Goal: Task Accomplishment & Management: Manage account settings

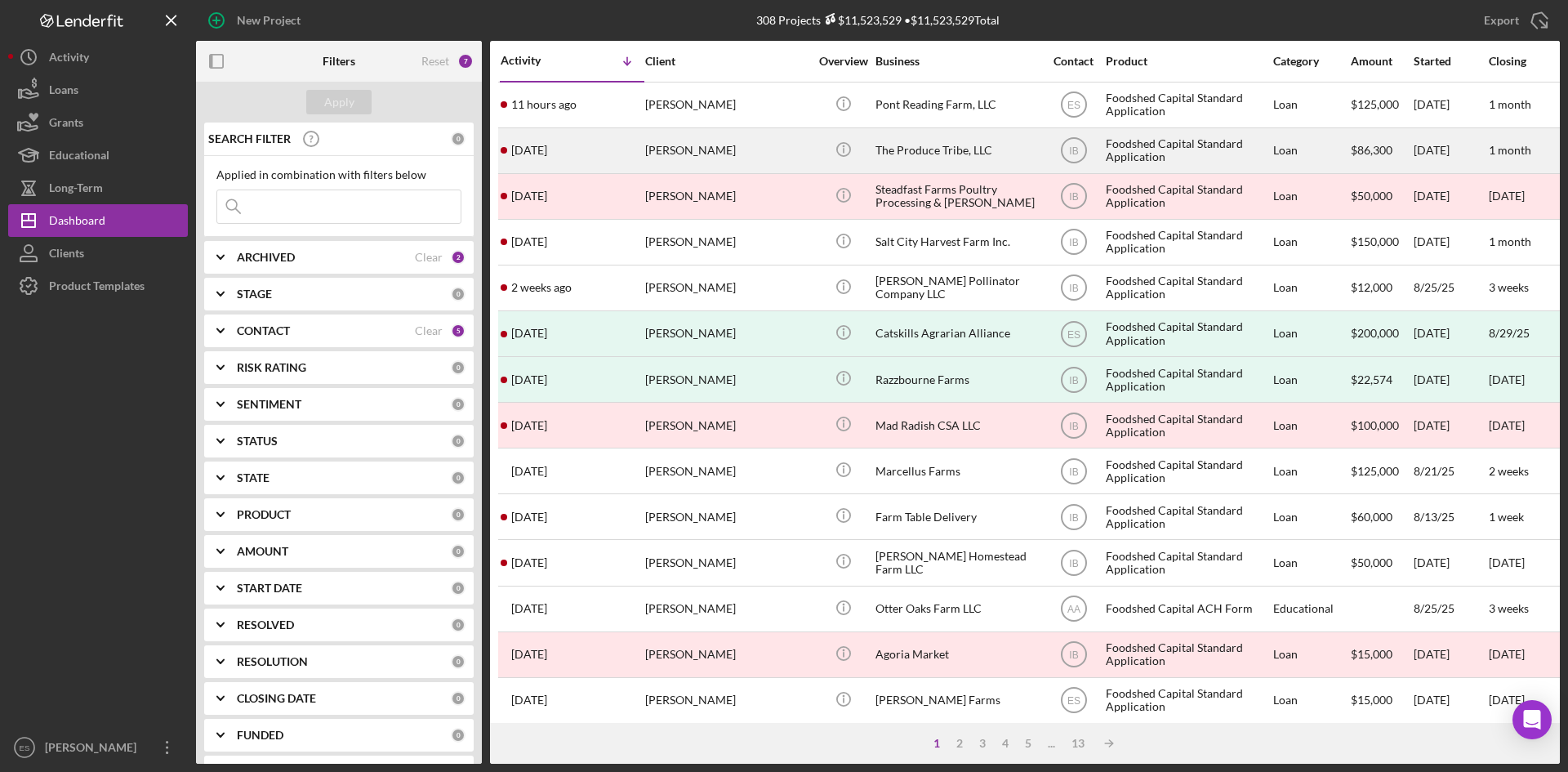
click at [701, 150] on div "[PERSON_NAME]" at bounding box center [726, 150] width 163 height 43
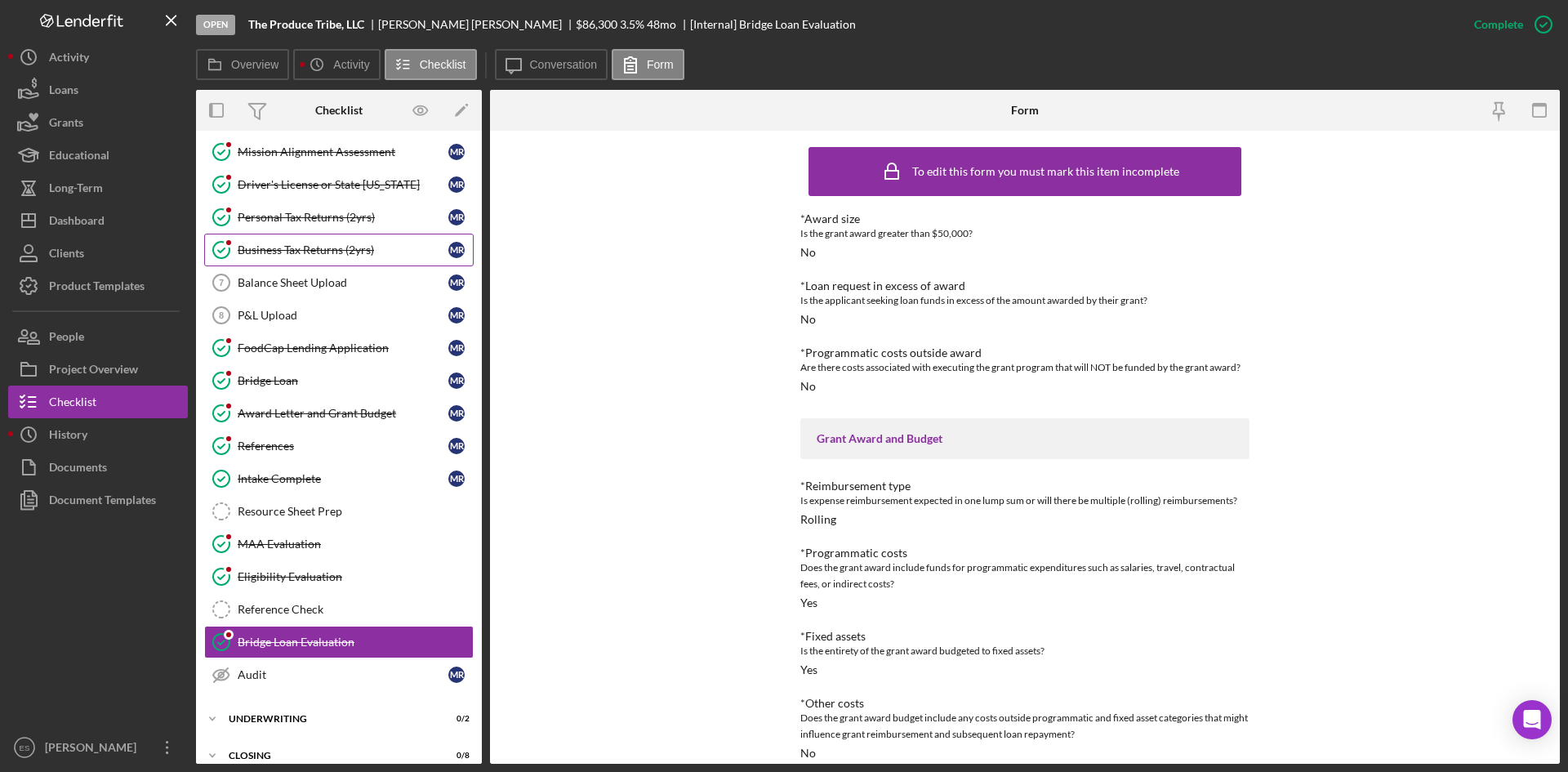
scroll to position [119, 0]
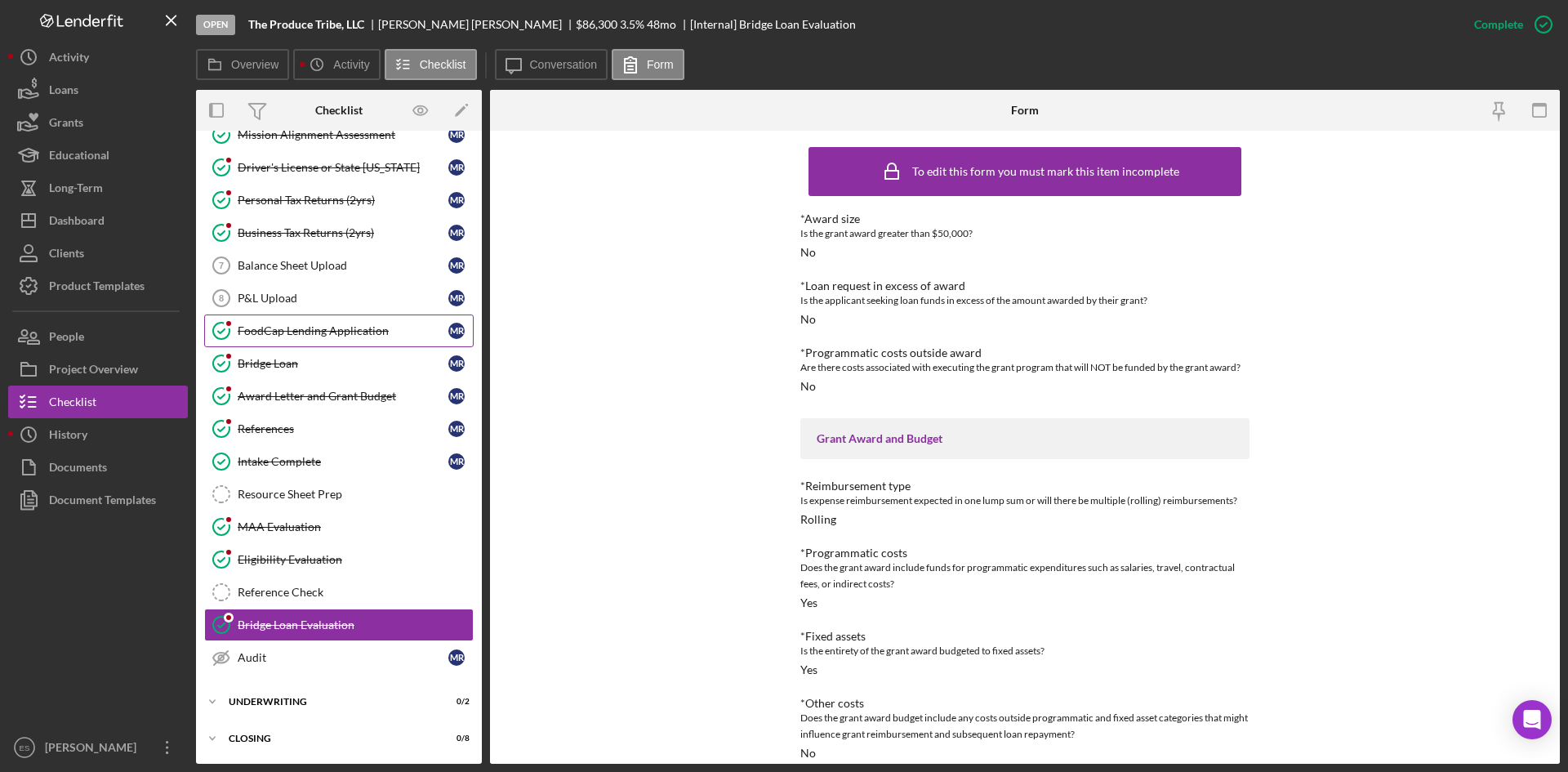
click at [331, 331] on div "FoodCap Lending Application" at bounding box center [343, 330] width 211 height 13
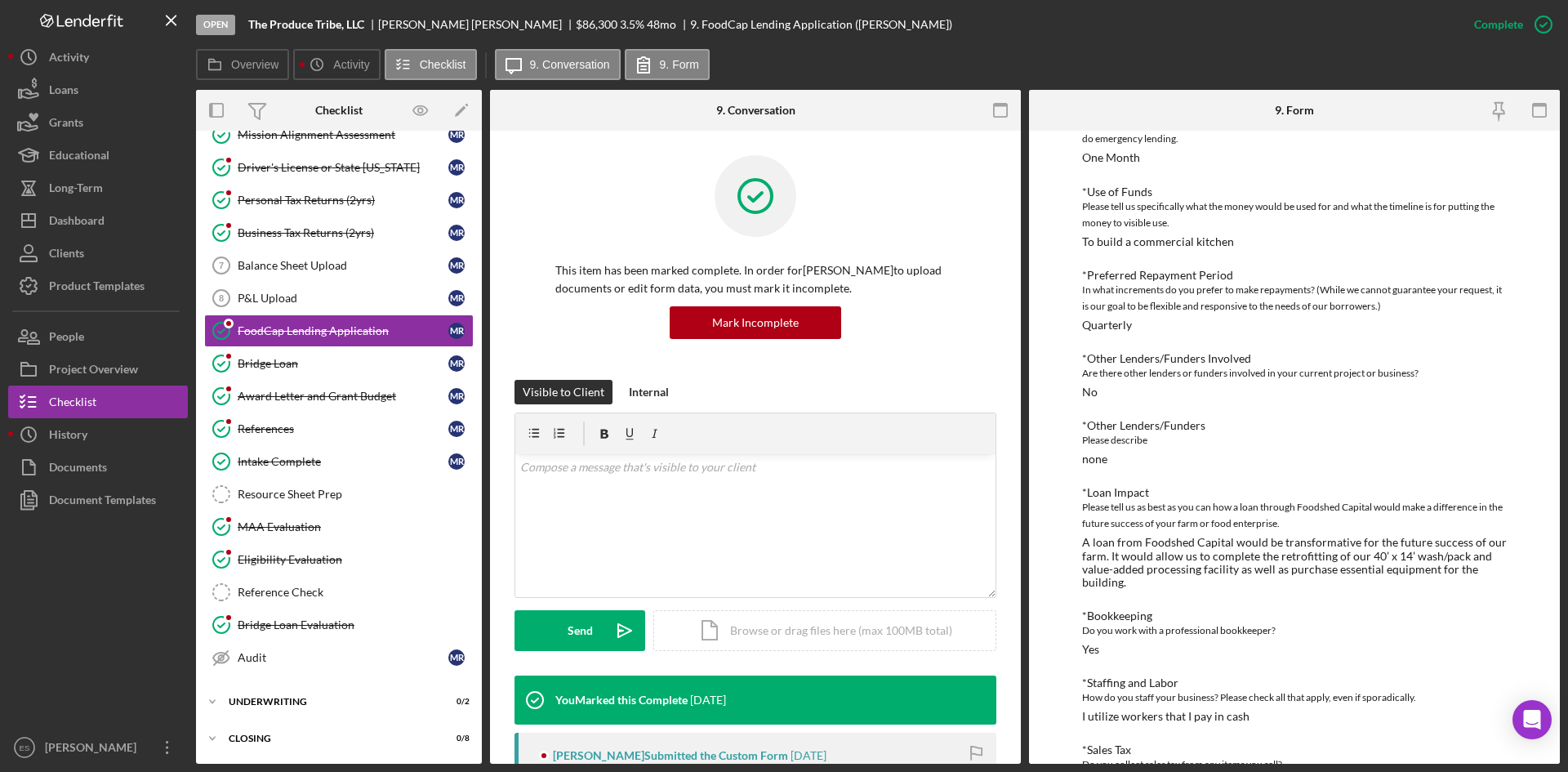
scroll to position [296, 0]
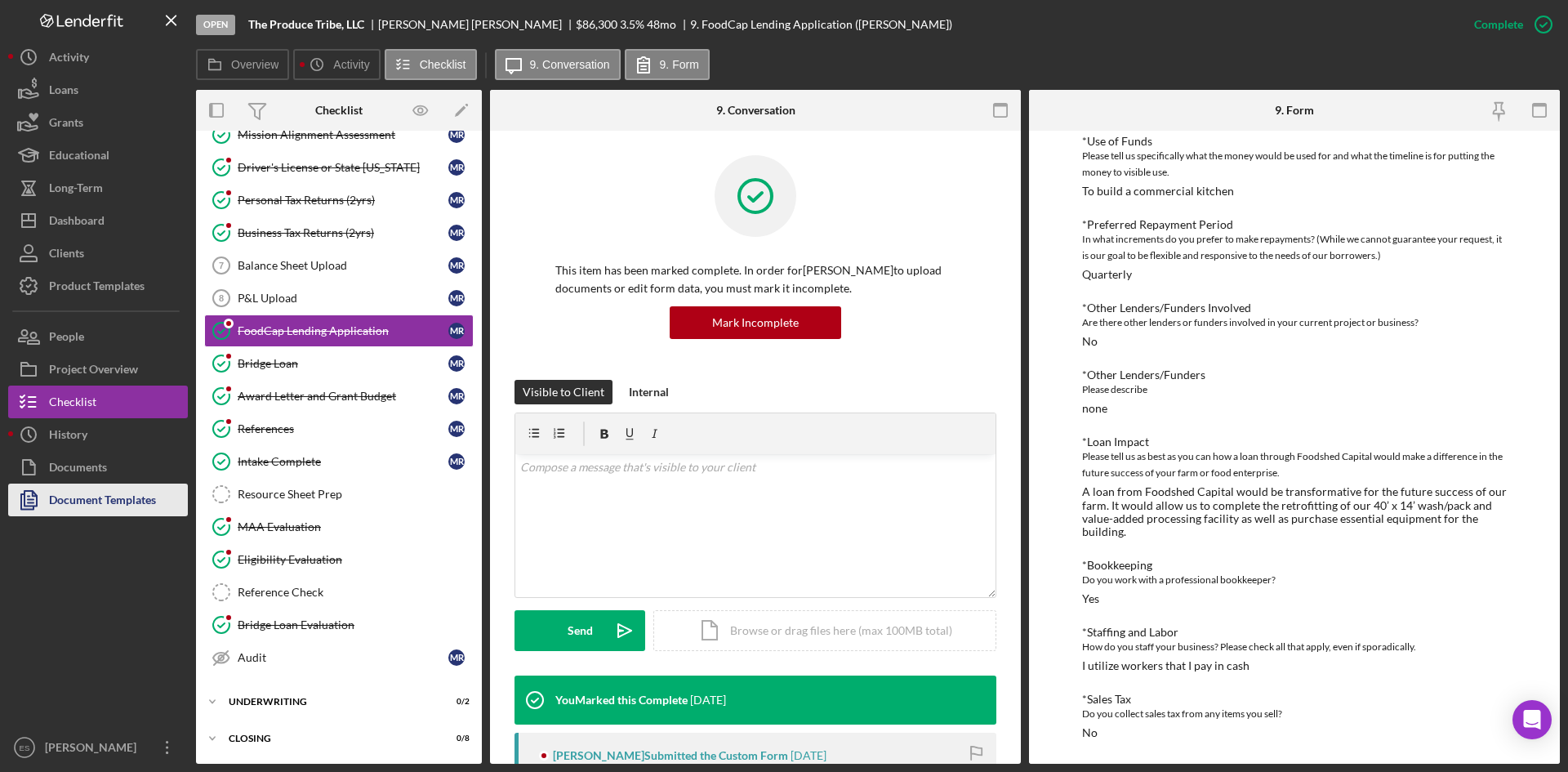
click at [99, 497] on div "Document Templates" at bounding box center [103, 501] width 107 height 37
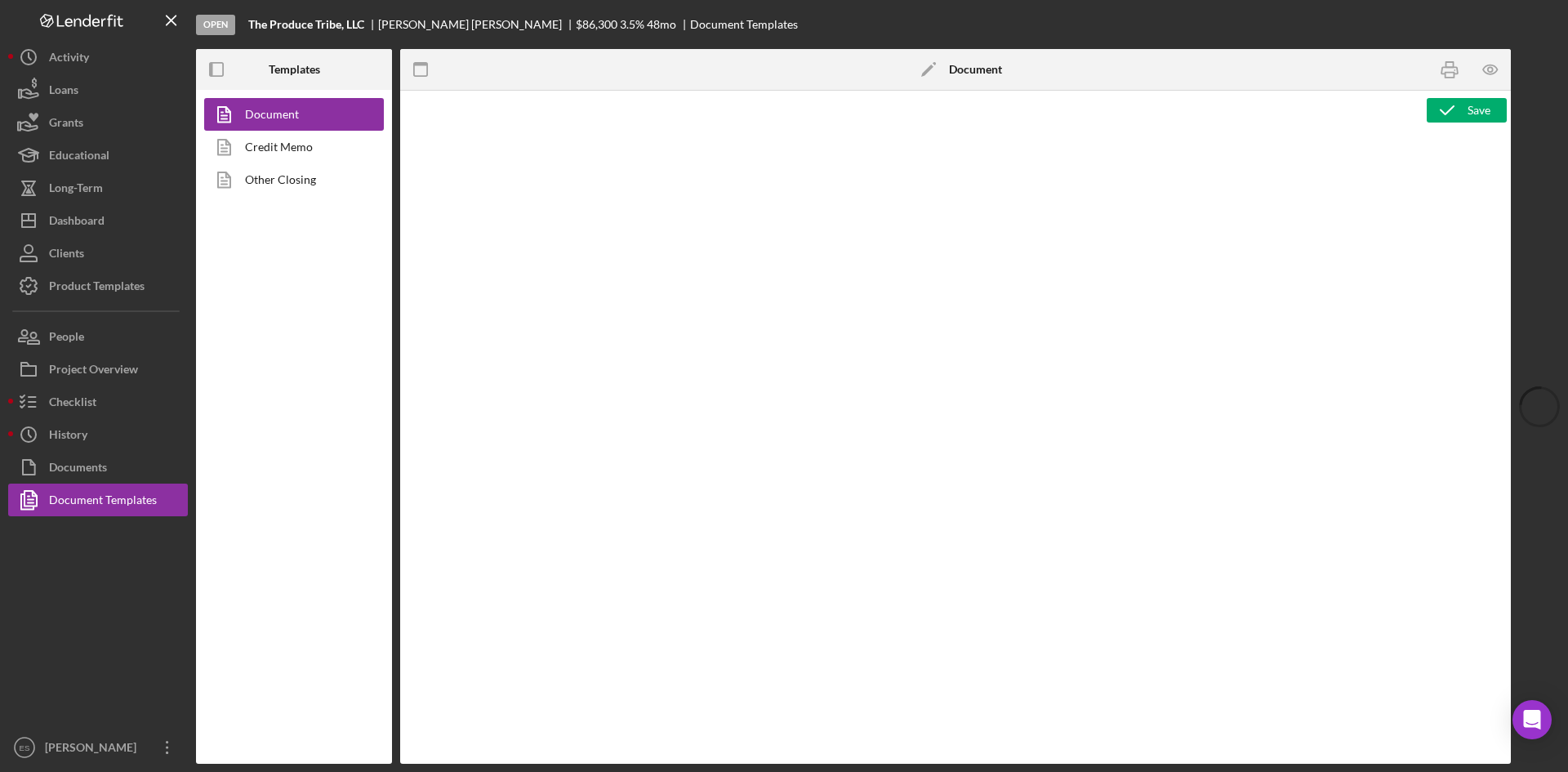
type textarea "<h1 style="text-align: left;">Resource Sheet</h1> <p class="p1">This resource s…"
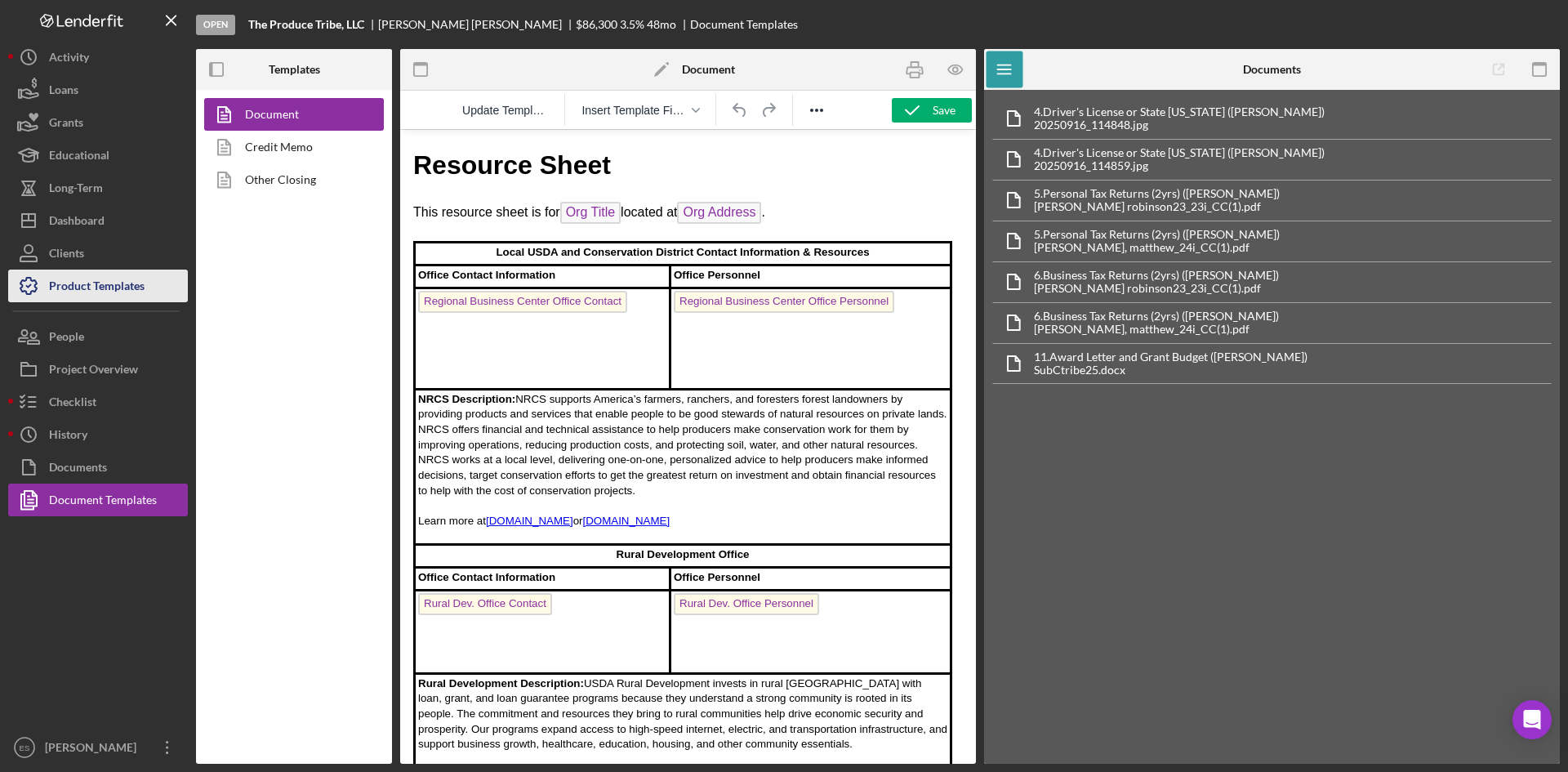
click at [138, 278] on div "Product Templates" at bounding box center [97, 288] width 96 height 37
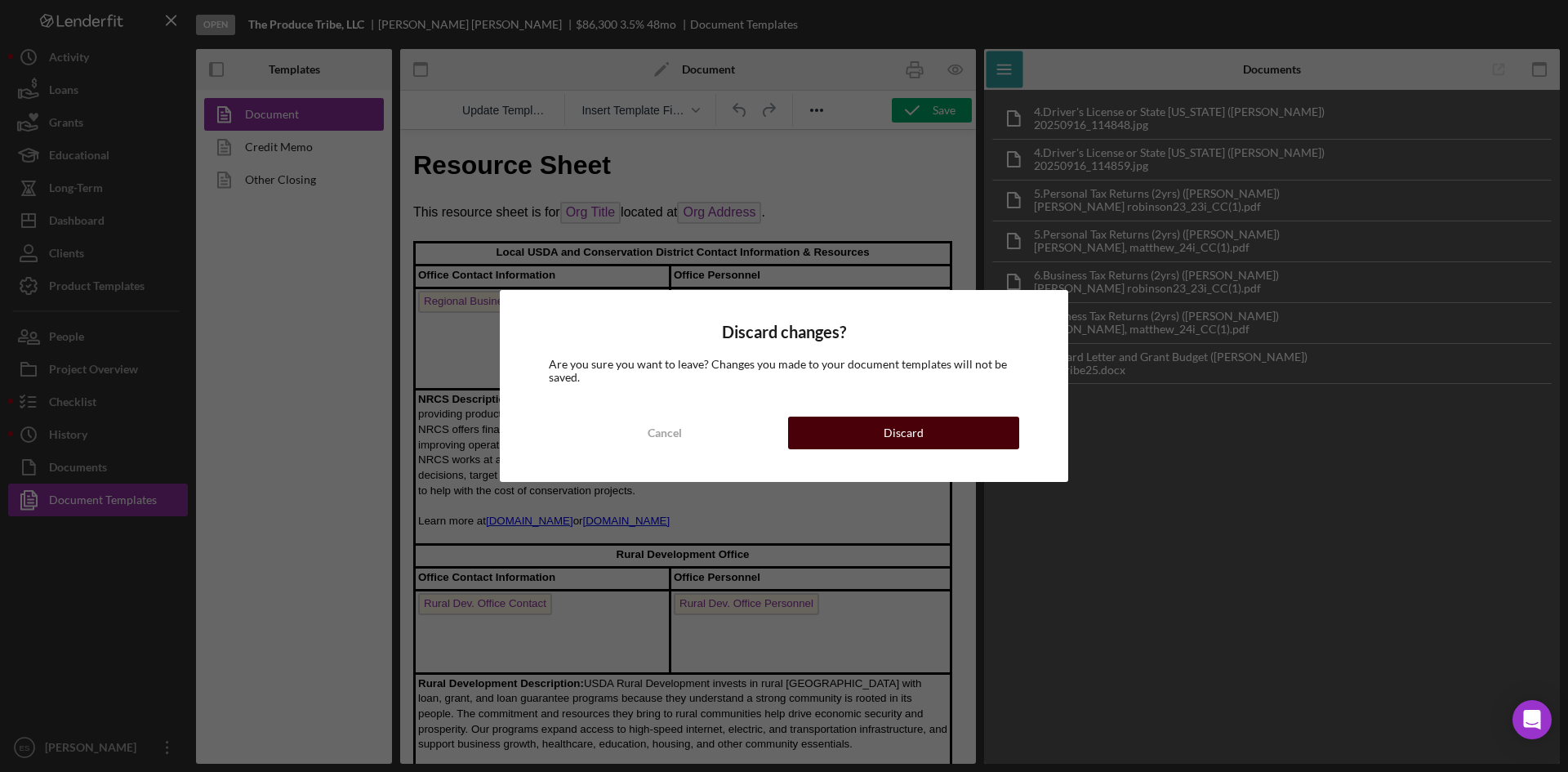
click at [817, 432] on button "Discard" at bounding box center [903, 433] width 231 height 33
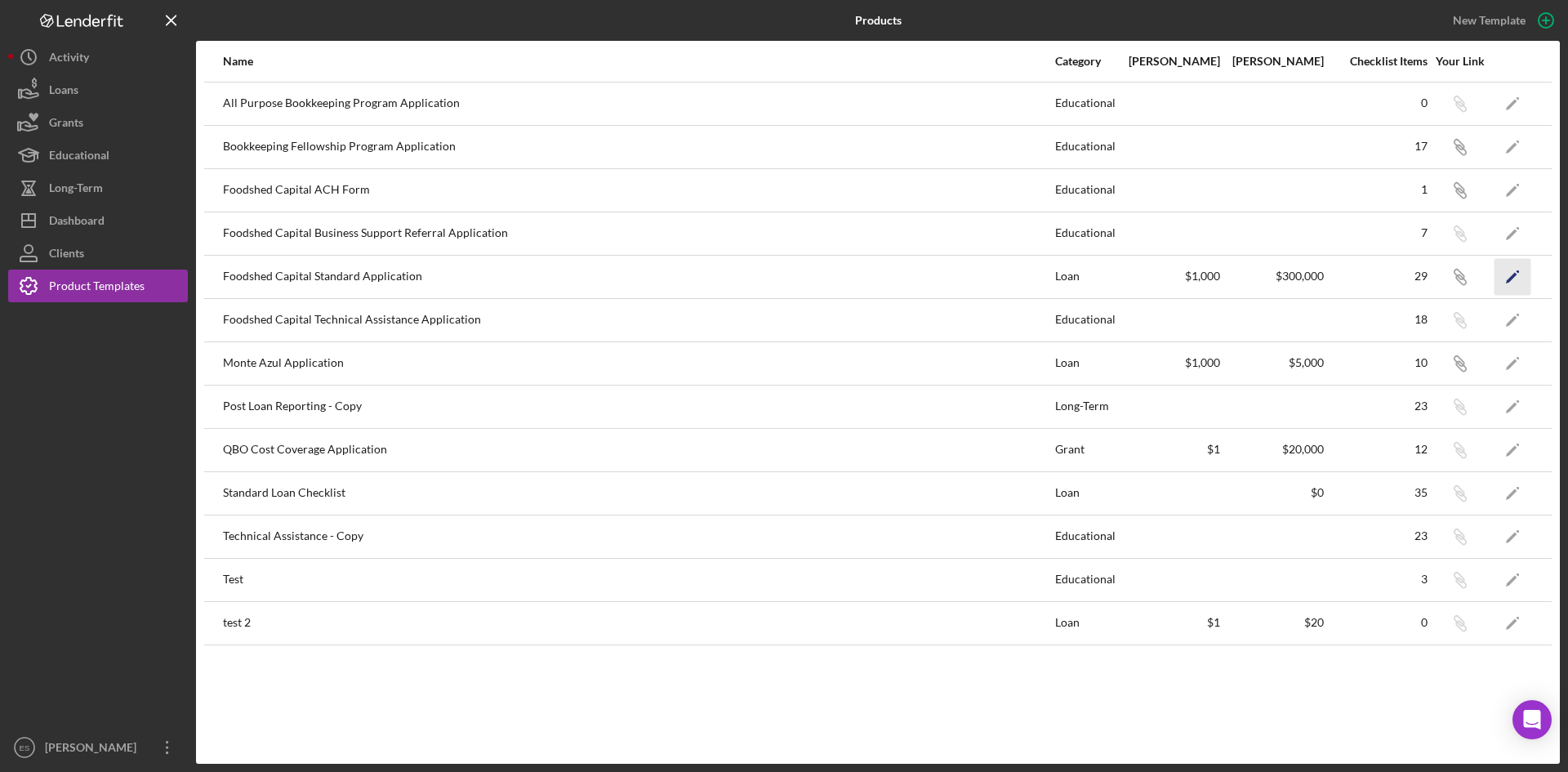
click at [1514, 279] on icon "Icon/Edit" at bounding box center [1513, 276] width 37 height 37
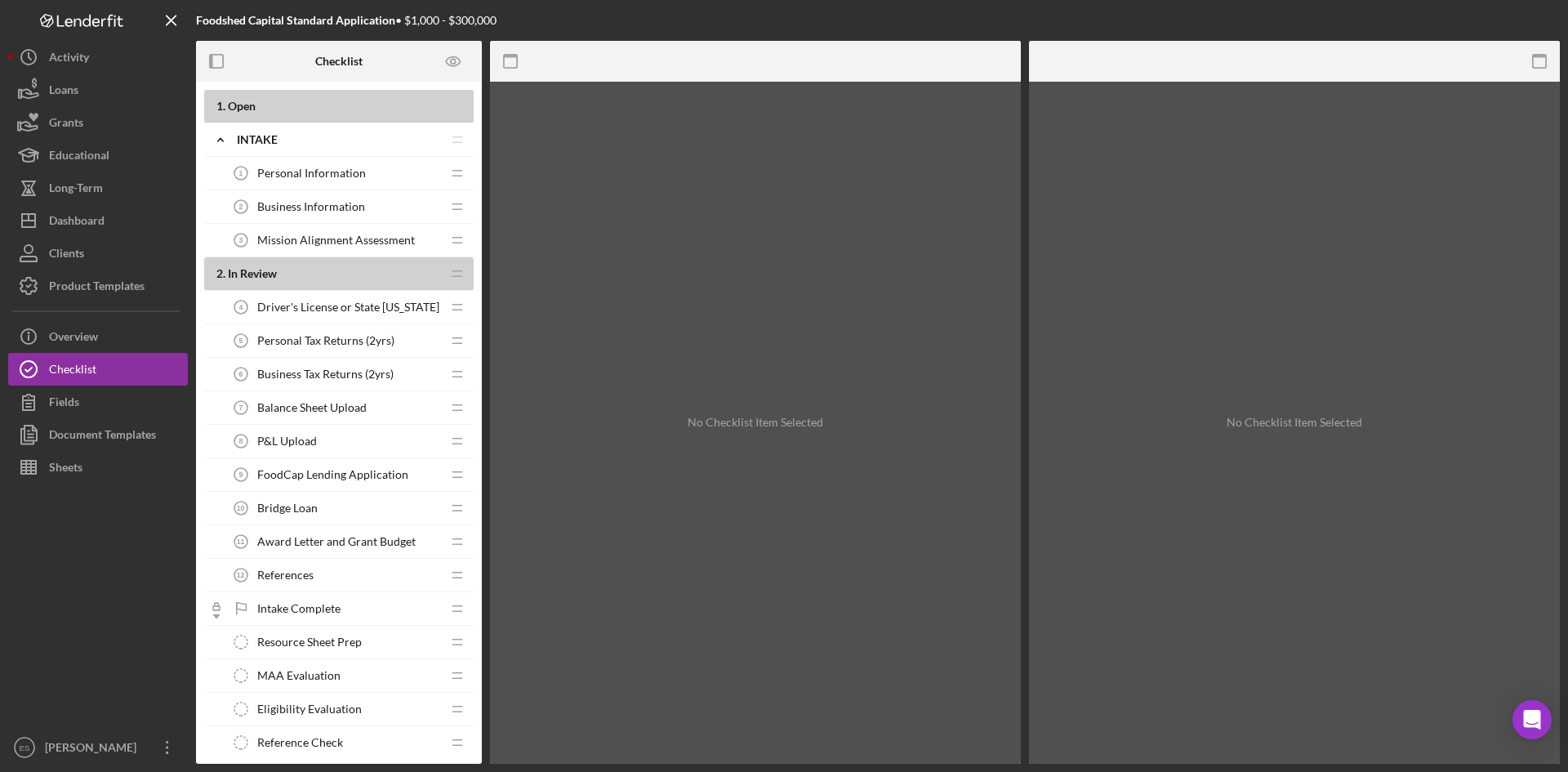
click at [344, 477] on span "FoodCap Lending Application" at bounding box center [333, 474] width 151 height 13
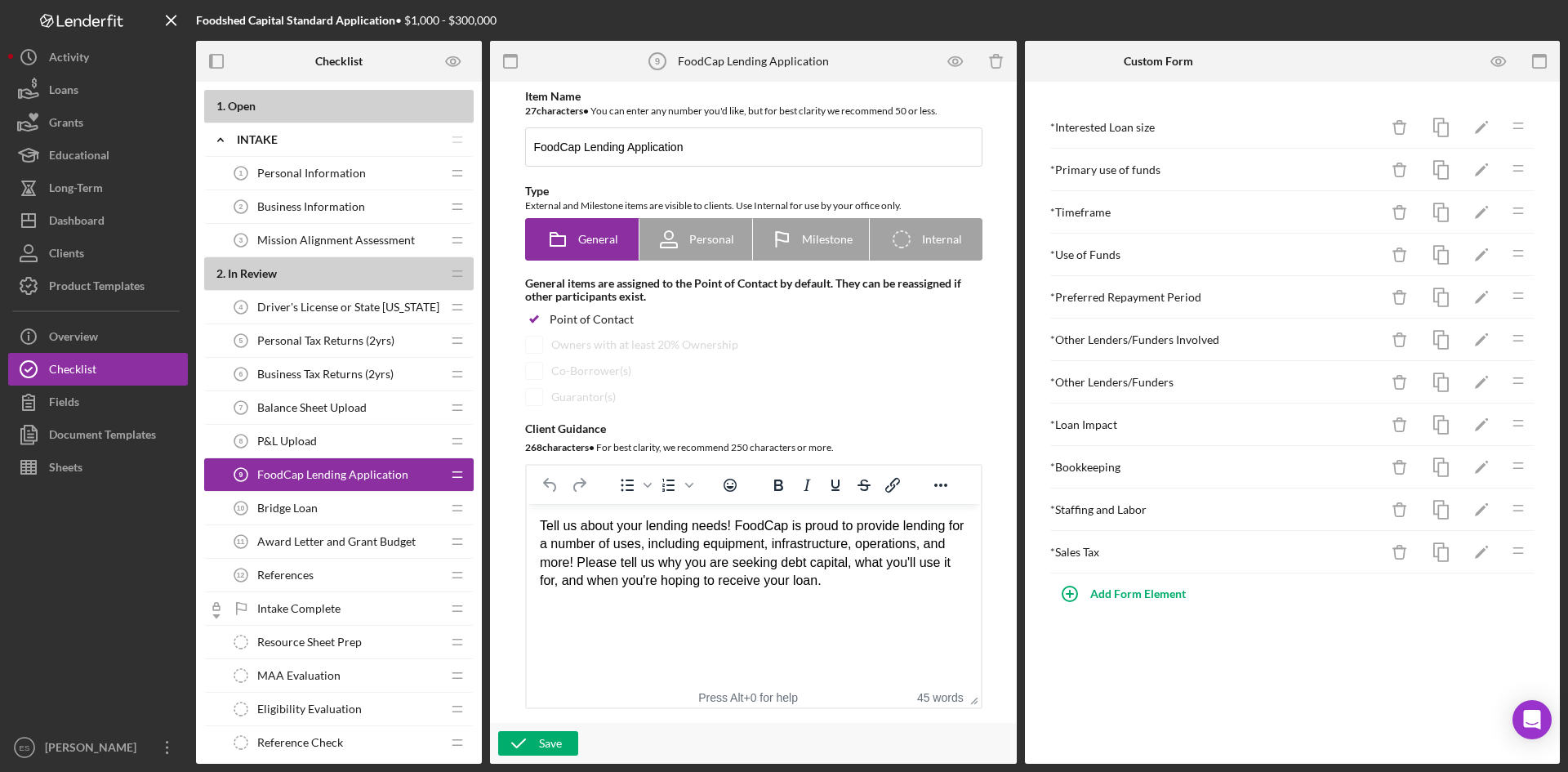
click at [1111, 507] on div "* Staffing and Labor" at bounding box center [1215, 509] width 330 height 13
click at [1500, 52] on icon "button" at bounding box center [1499, 61] width 37 height 37
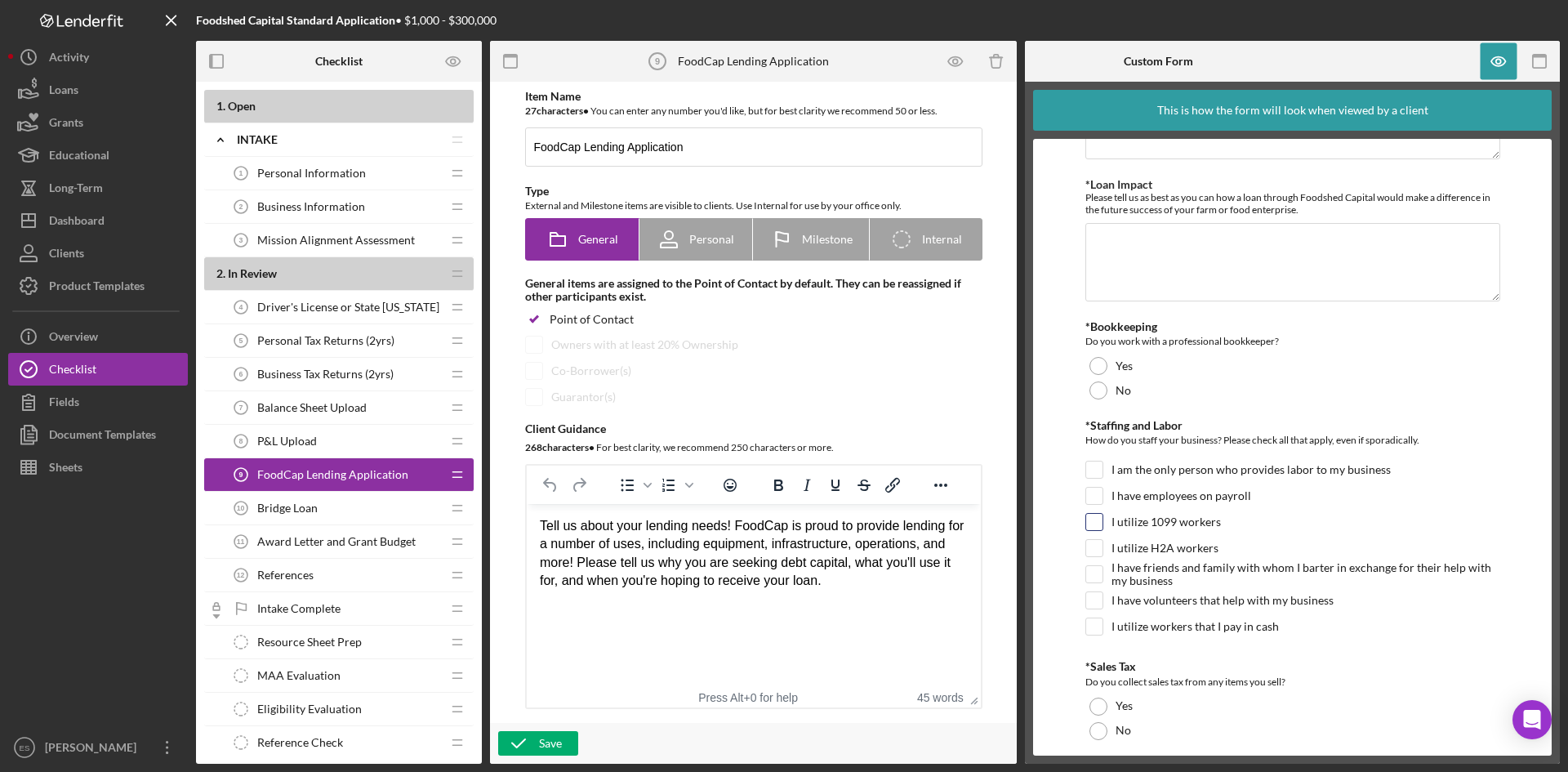
scroll to position [1014, 0]
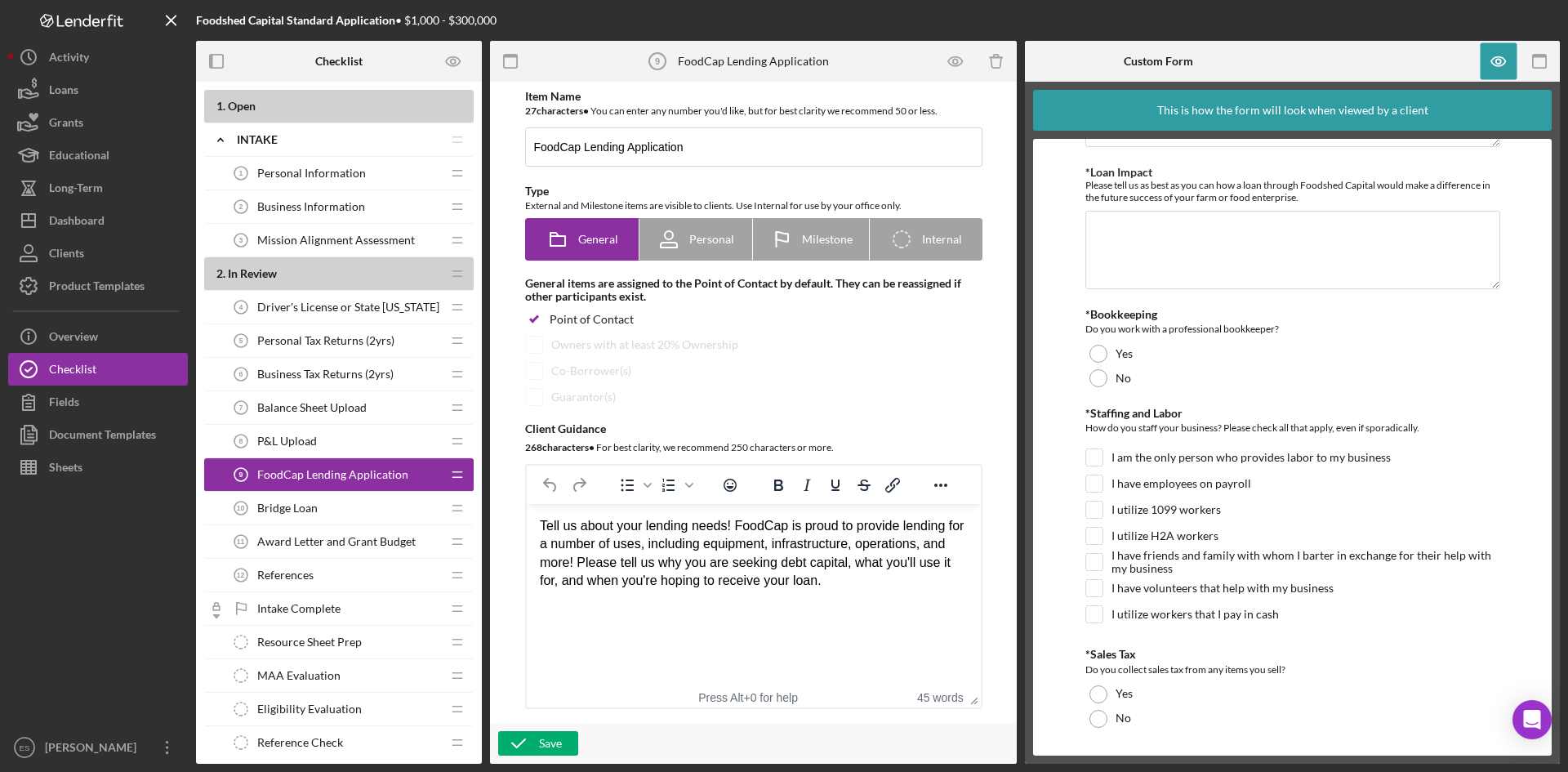
drag, startPoint x: 1049, startPoint y: 399, endPoint x: 1061, endPoint y: 412, distance: 17.7
click at [1061, 412] on form "*Interested Loan size What size loan (dollar amount) are you interested in appl…" at bounding box center [1293, 447] width 519 height 616
click at [298, 212] on span "Business Information" at bounding box center [311, 206] width 108 height 13
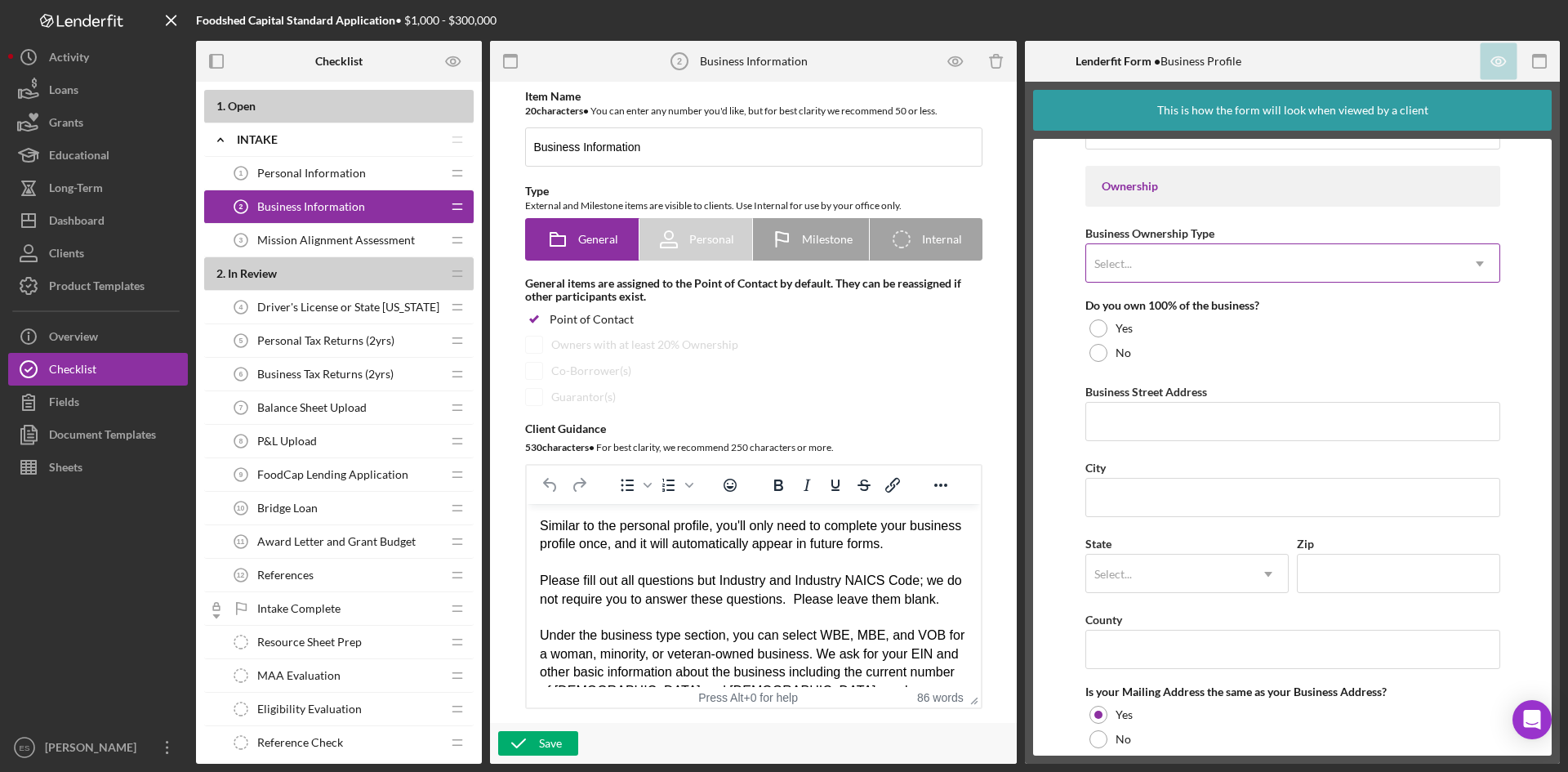
scroll to position [1053, 0]
